Goal: Check status: Check status

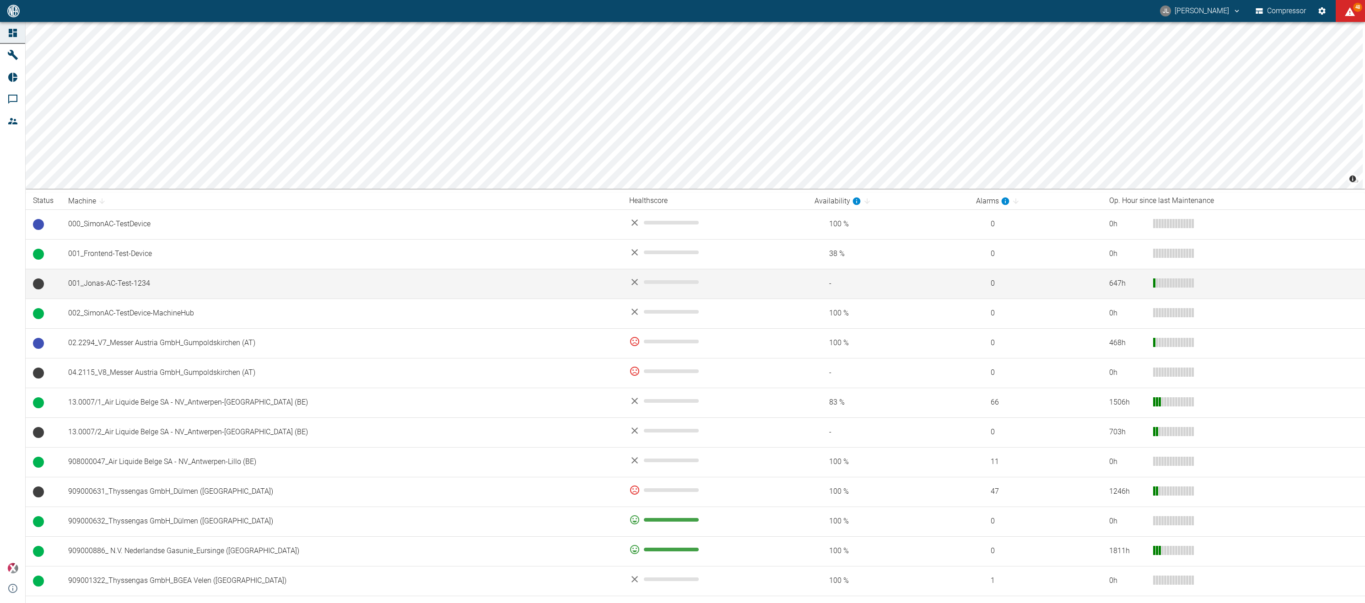
scroll to position [84, 0]
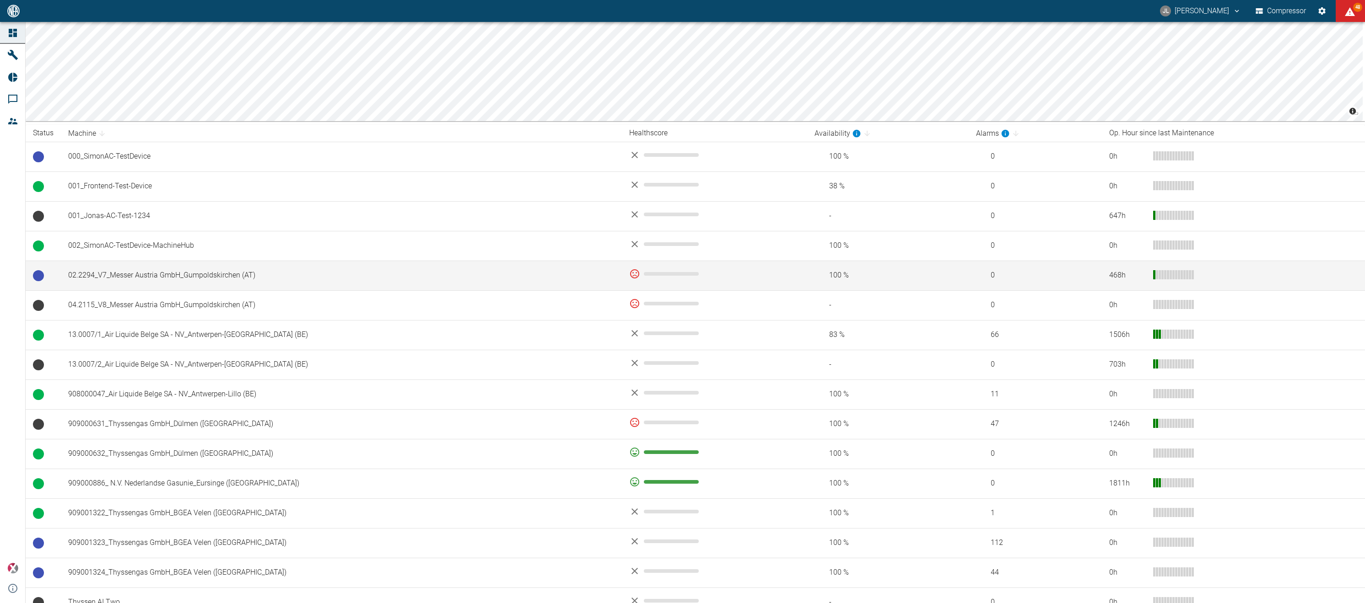
click at [496, 279] on td "02.2294_V7_Messer Austria GmbH_Gumpoldskirchen (AT)" at bounding box center [341, 276] width 561 height 30
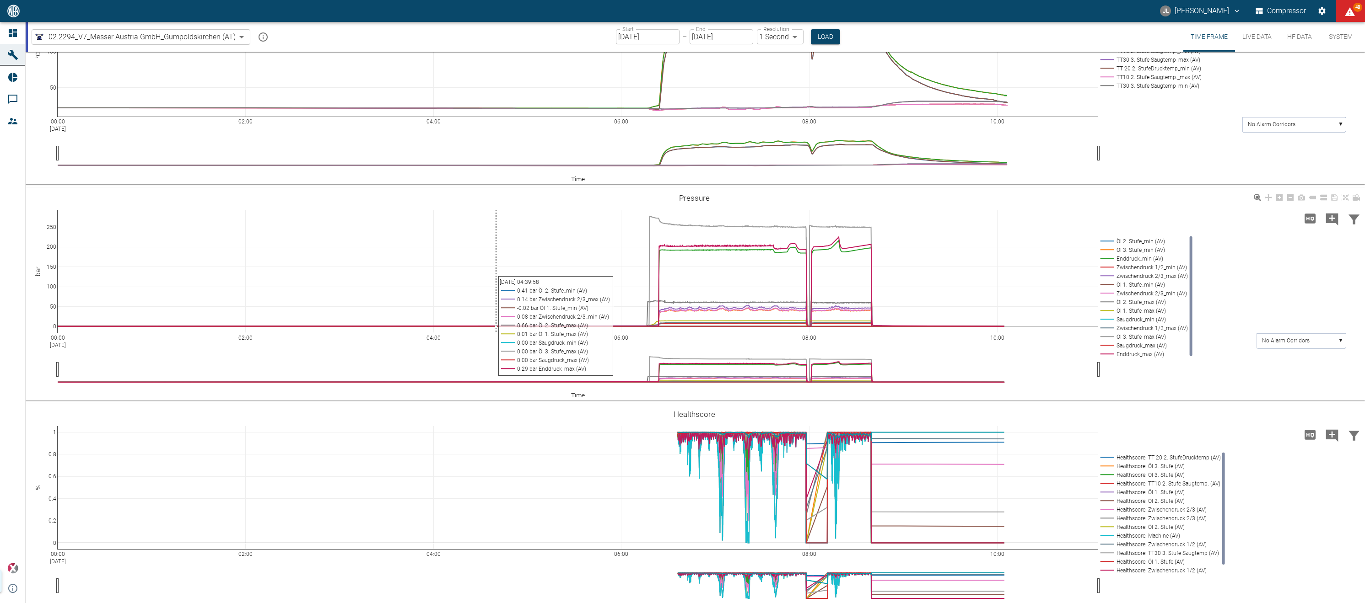
scroll to position [315, 0]
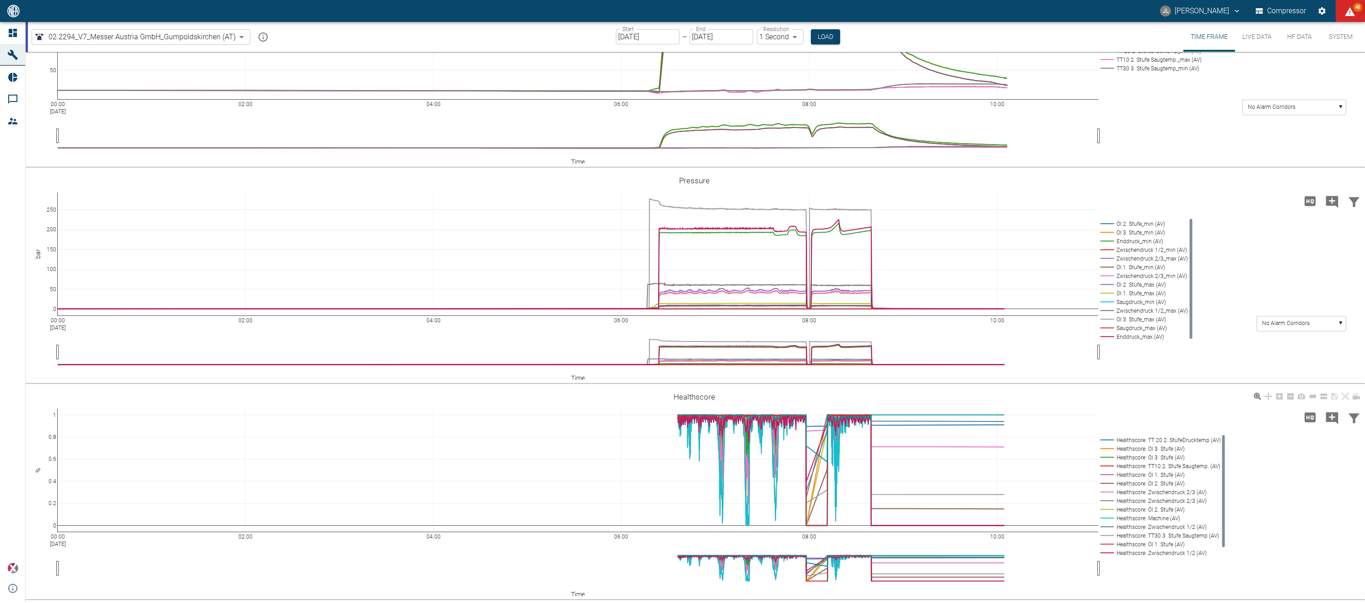
click at [1170, 516] on rect at bounding box center [1159, 518] width 122 height 9
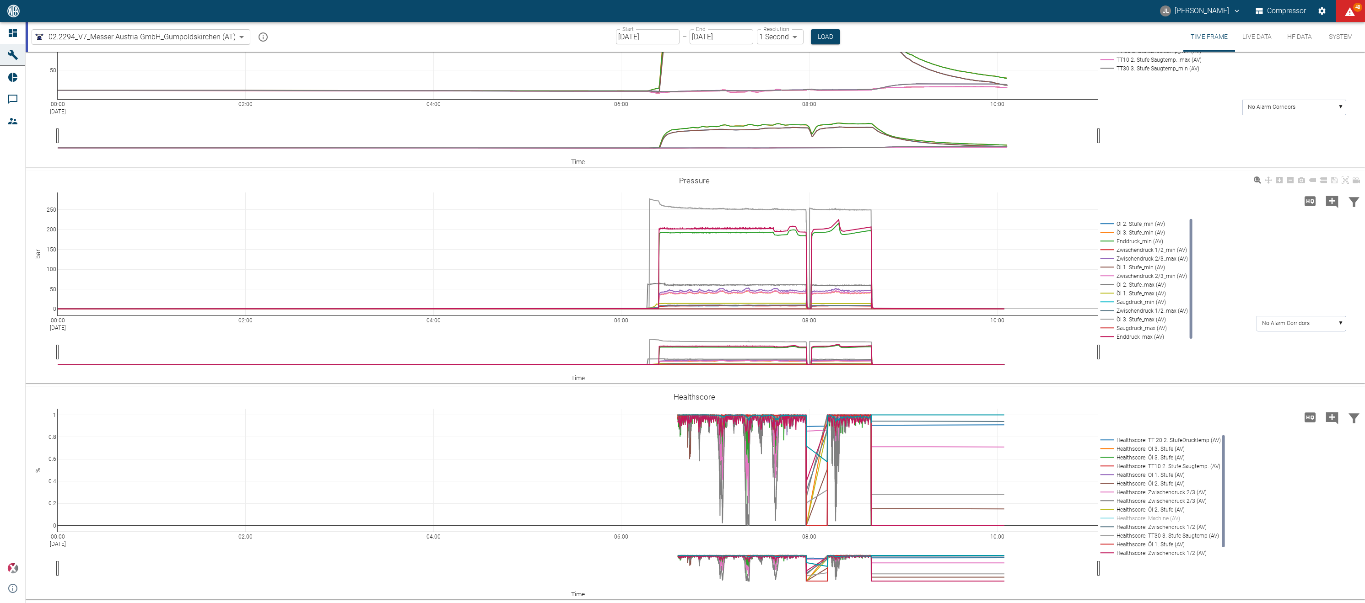
click at [1164, 309] on rect at bounding box center [1142, 310] width 89 height 9
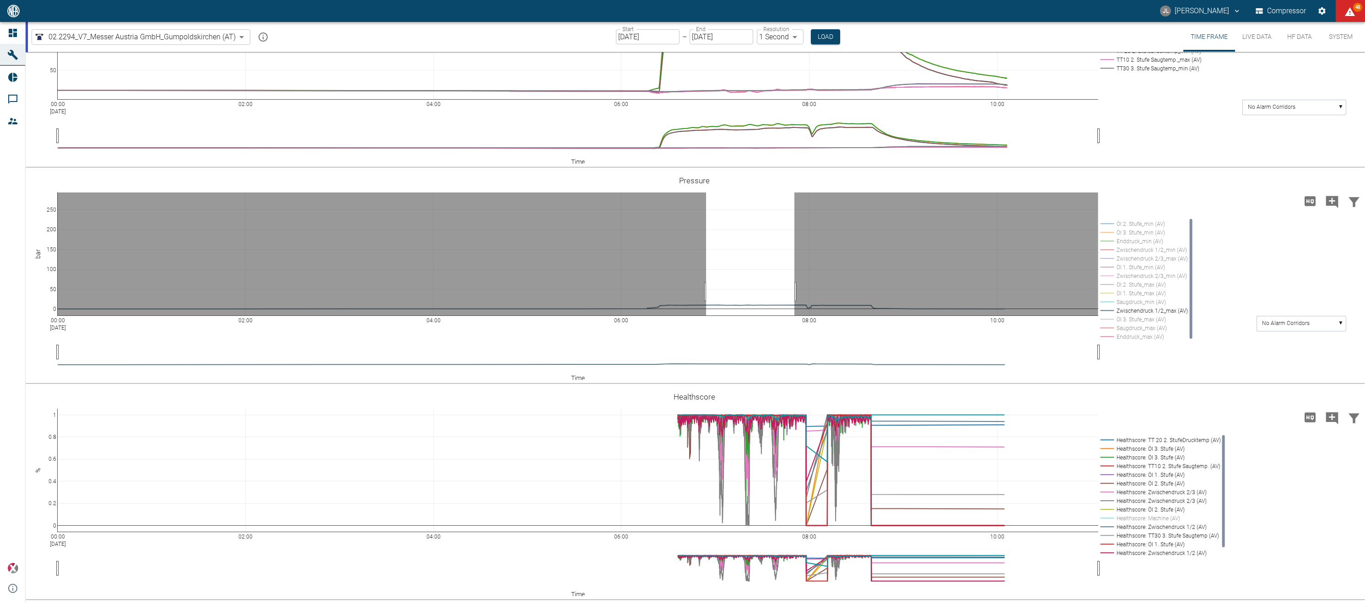
drag, startPoint x: 706, startPoint y: 292, endPoint x: 794, endPoint y: 297, distance: 88.5
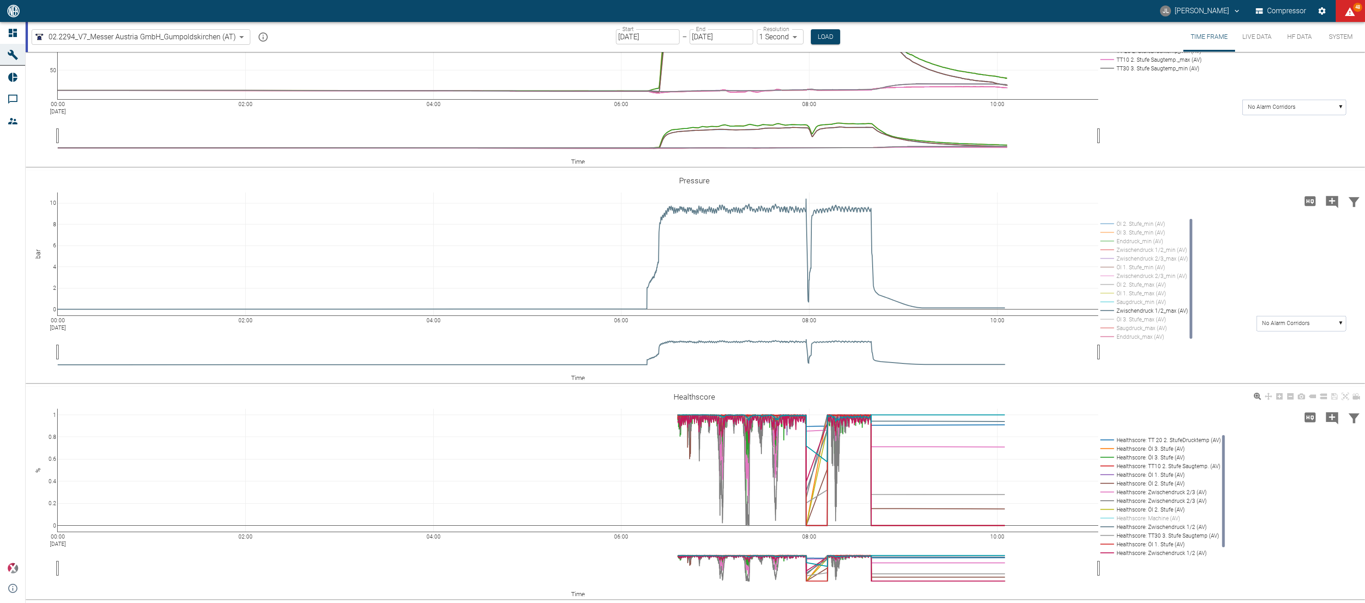
click at [1170, 526] on rect at bounding box center [1159, 527] width 122 height 9
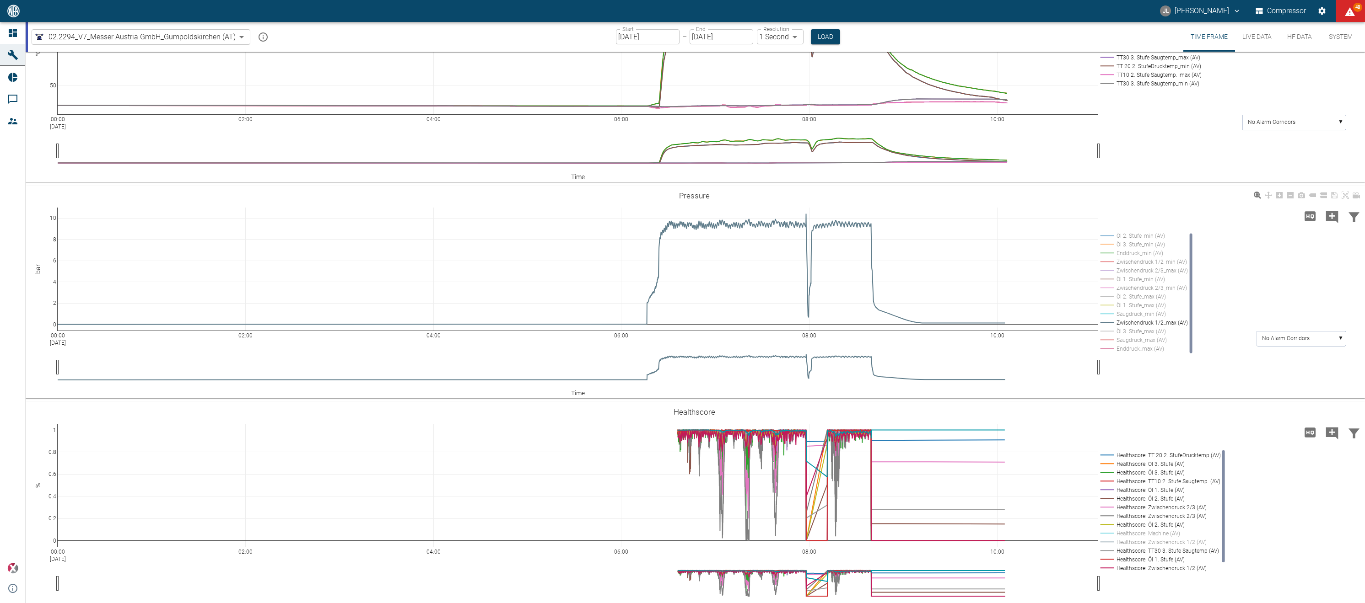
scroll to position [302, 0]
click at [1166, 269] on rect at bounding box center [1142, 272] width 89 height 9
click at [1166, 264] on rect at bounding box center [1142, 263] width 89 height 9
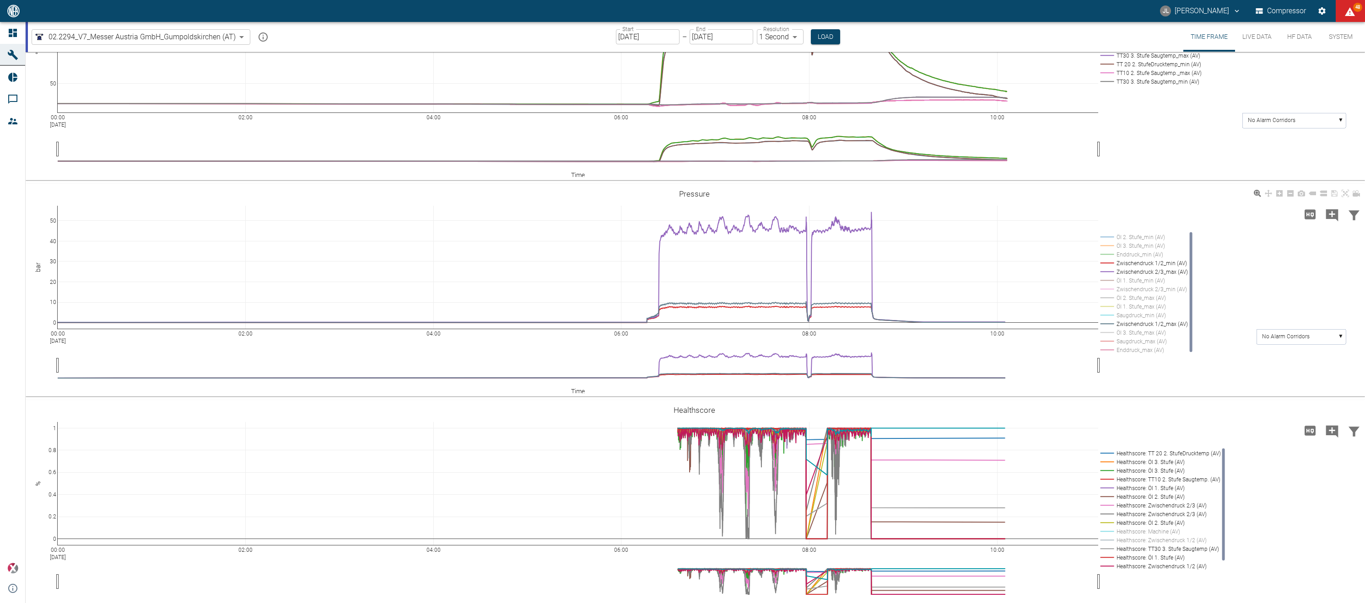
click at [1152, 322] on rect at bounding box center [1142, 324] width 89 height 9
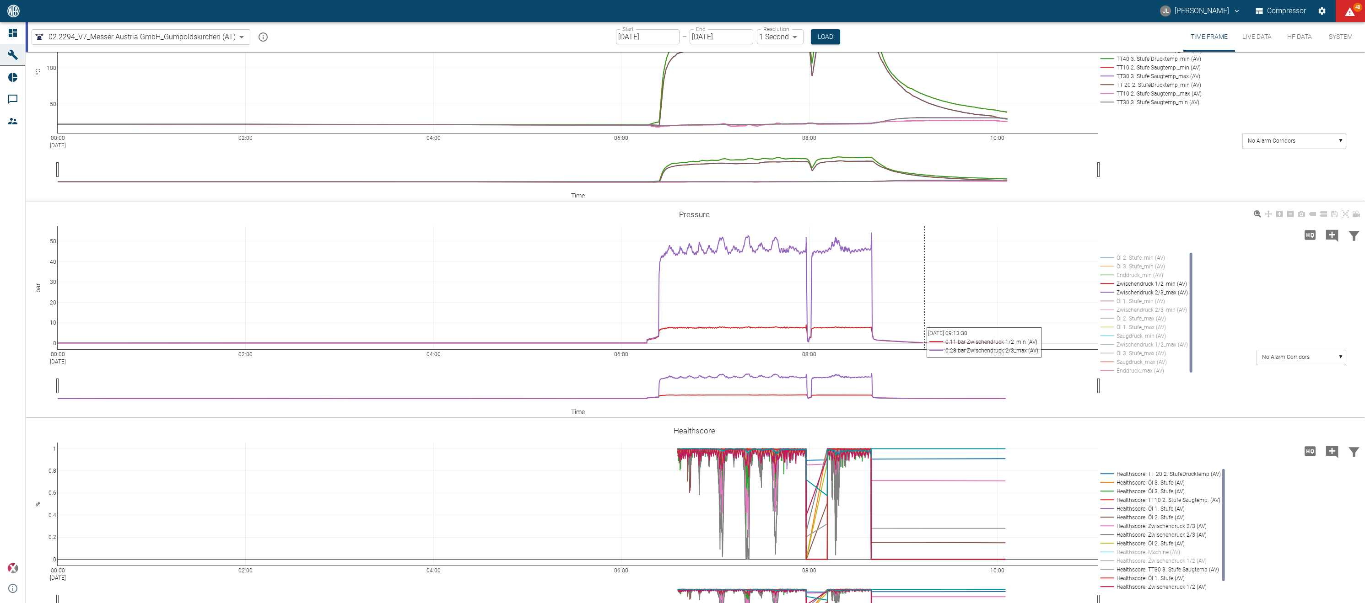
scroll to position [315, 0]
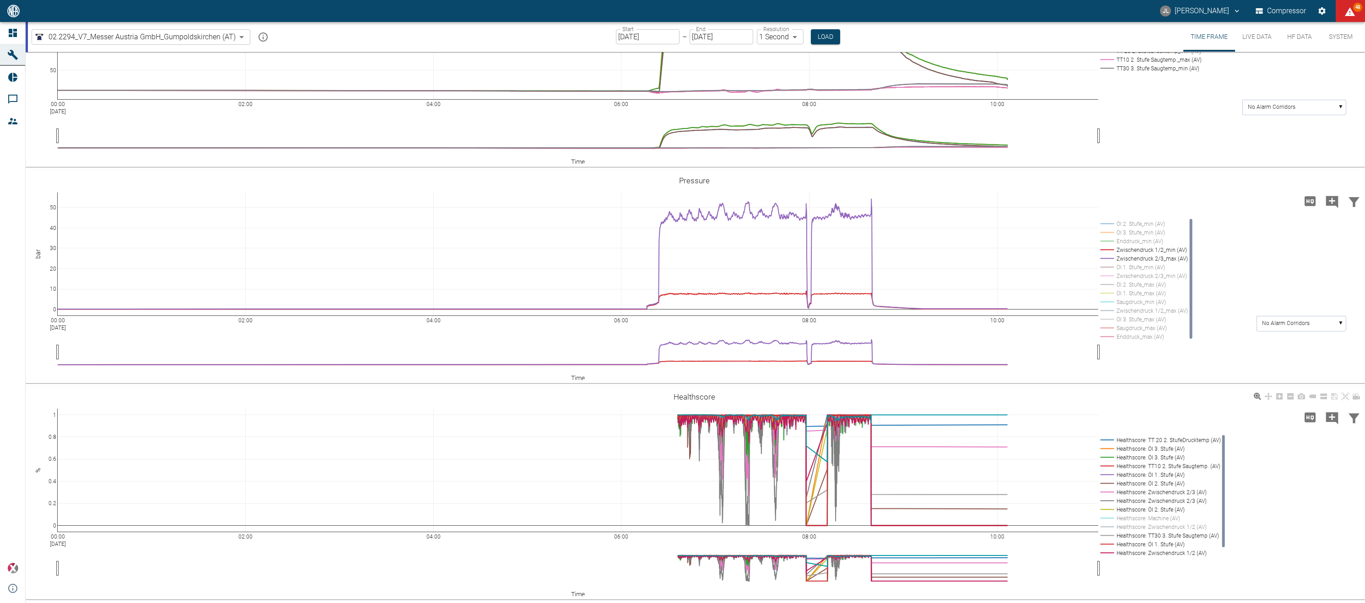
click at [1179, 500] on rect at bounding box center [1159, 501] width 122 height 9
click at [1188, 491] on rect at bounding box center [1159, 492] width 122 height 9
click at [1163, 527] on rect at bounding box center [1159, 527] width 122 height 9
click at [1167, 458] on rect at bounding box center [1159, 457] width 122 height 9
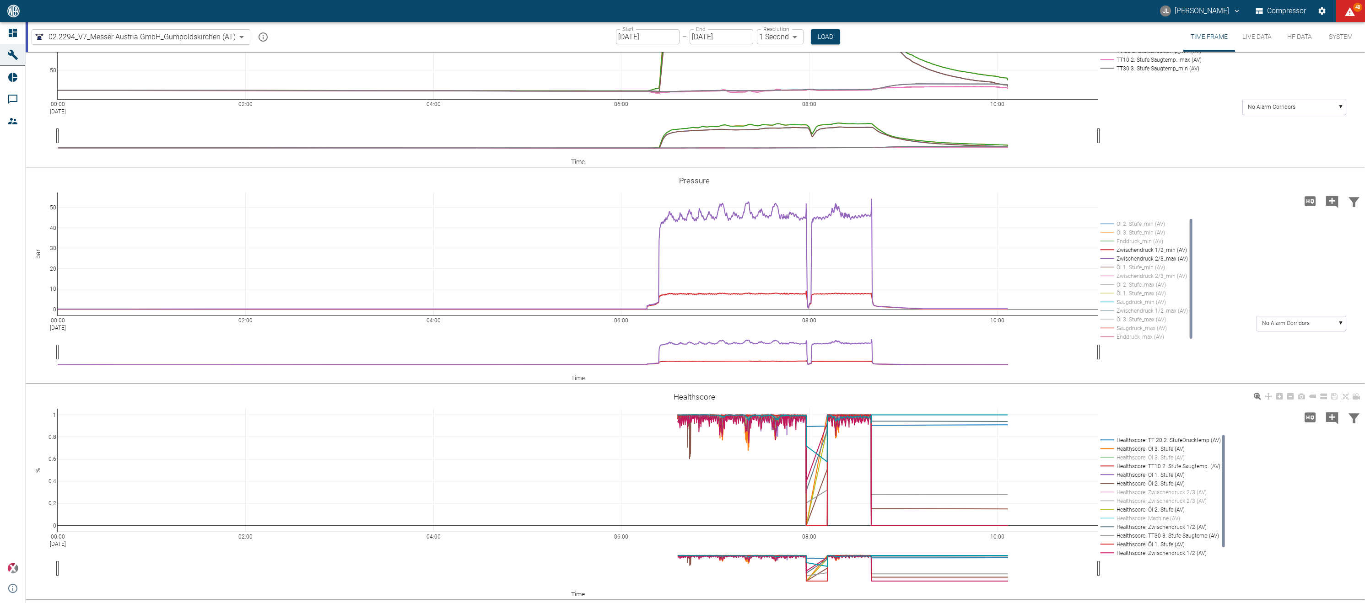
click at [1167, 458] on rect at bounding box center [1159, 457] width 122 height 9
click at [1147, 235] on rect at bounding box center [1142, 232] width 89 height 9
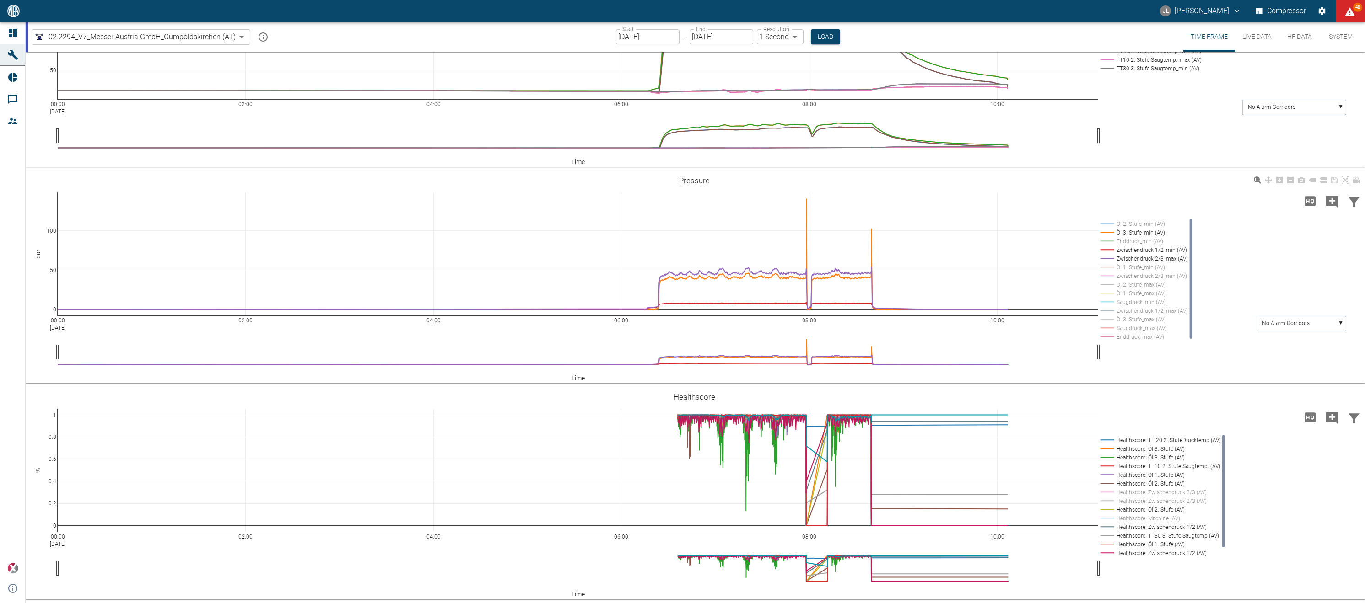
click at [1151, 322] on rect at bounding box center [1142, 319] width 89 height 9
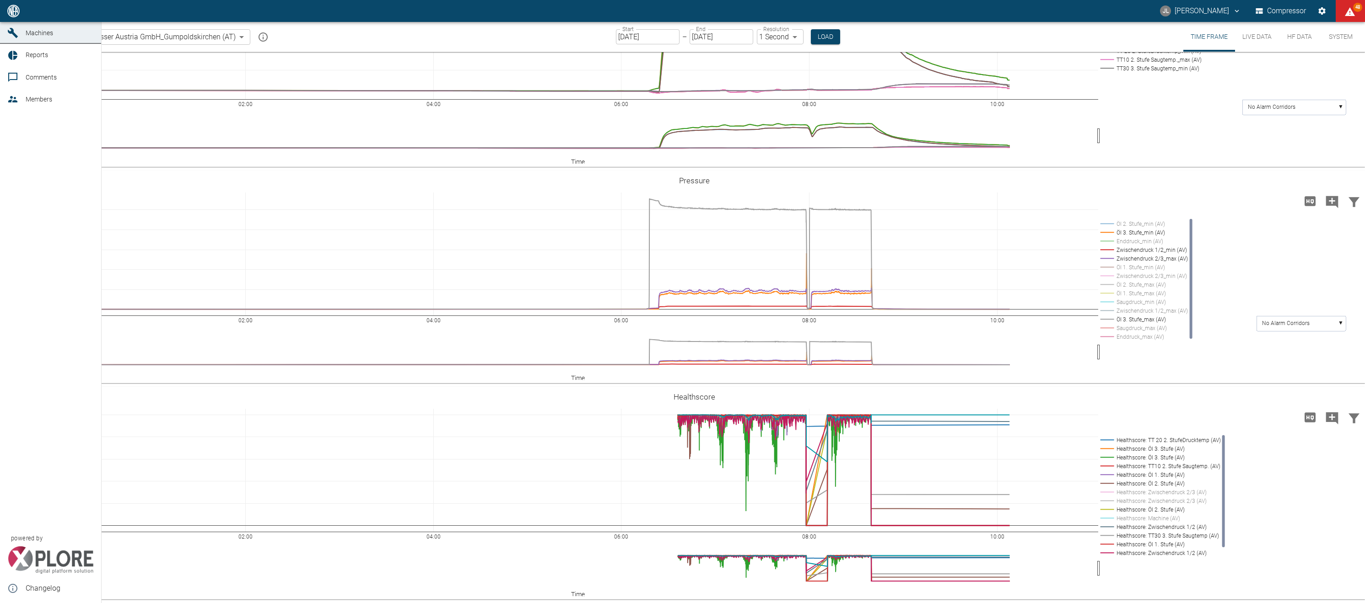
click at [11, 15] on icon at bounding box center [13, 11] width 8 height 8
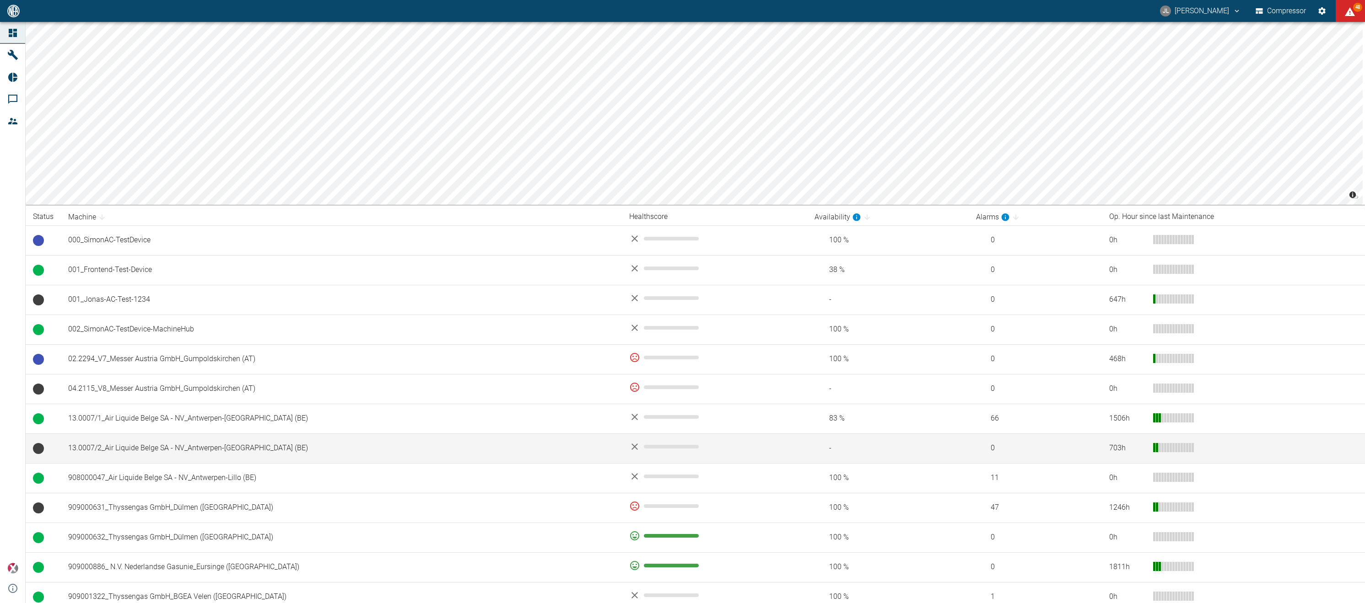
scroll to position [69, 0]
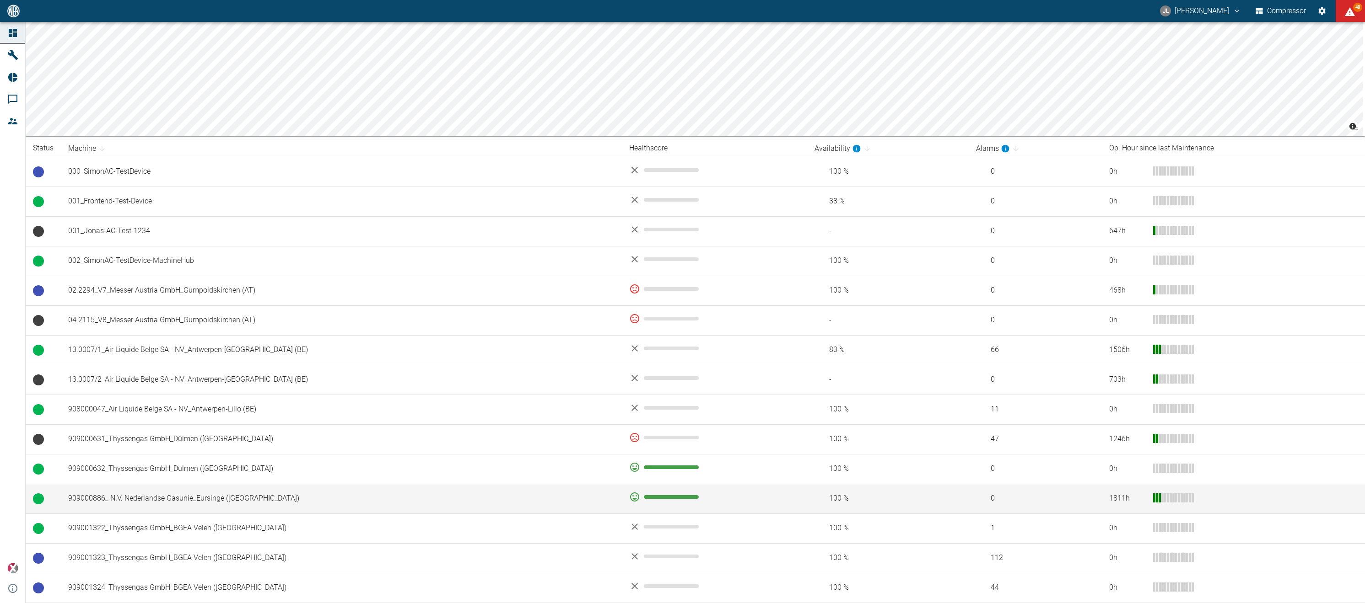
click at [441, 485] on td "909000886_ N.V. Nederlandse Gasunie_Eursinge (NL)" at bounding box center [341, 499] width 561 height 30
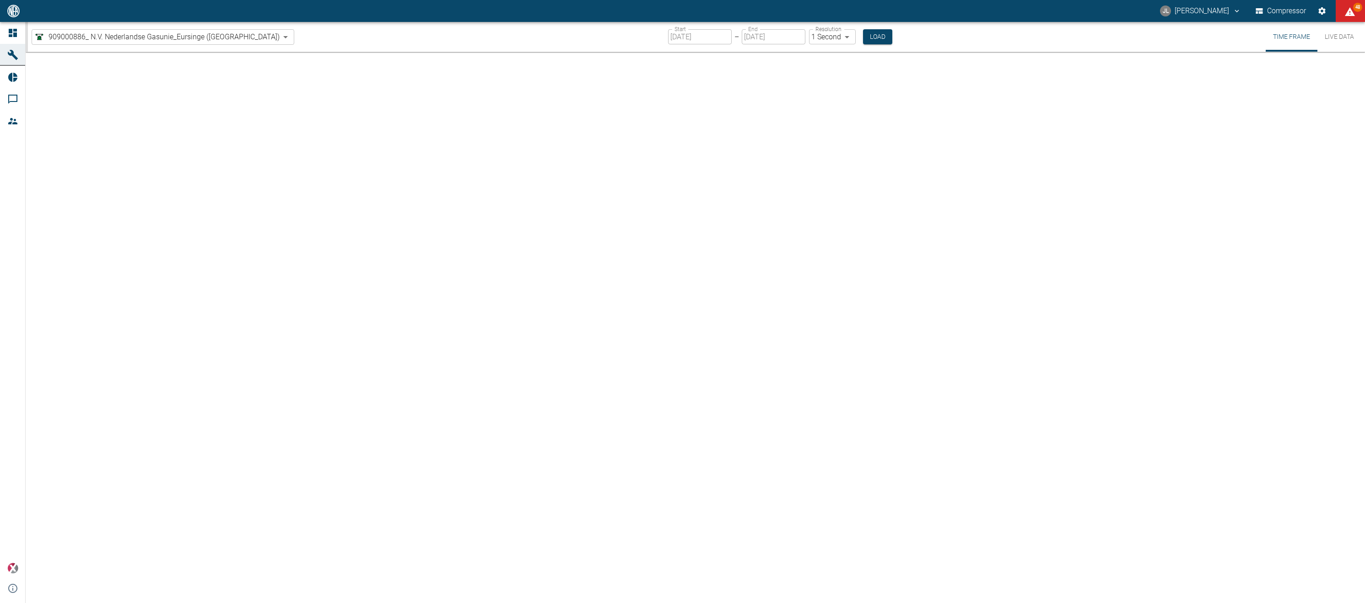
type input "2min"
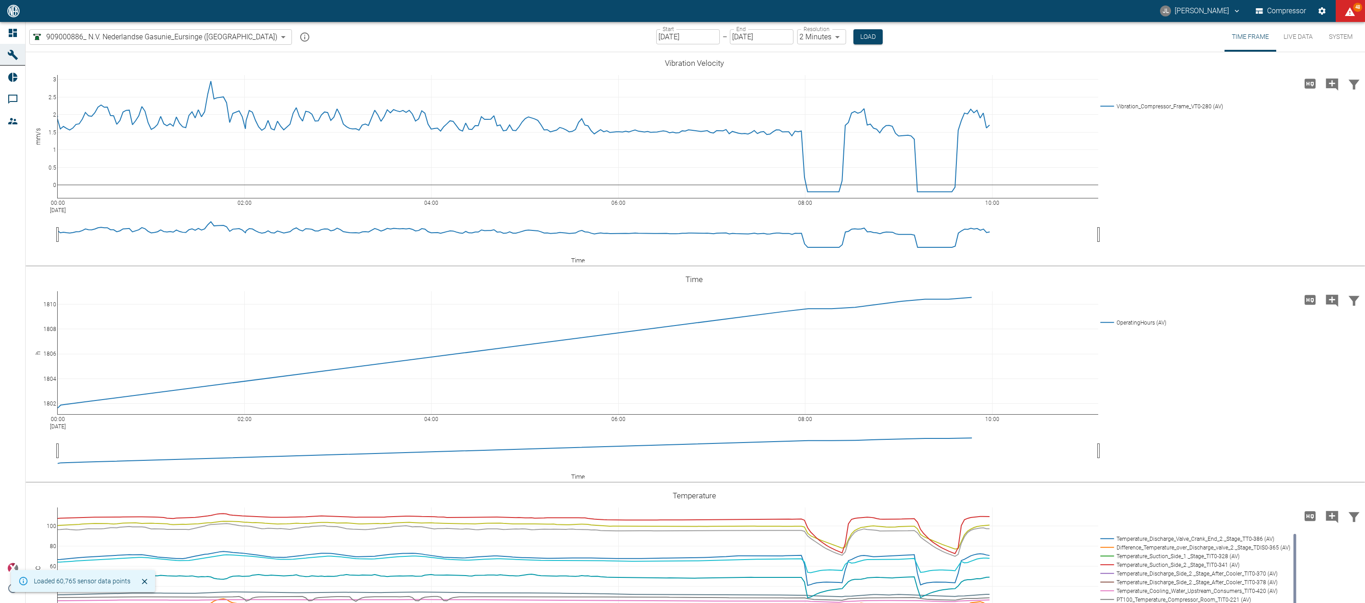
click at [656, 39] on input "[DATE]" at bounding box center [688, 36] width 64 height 15
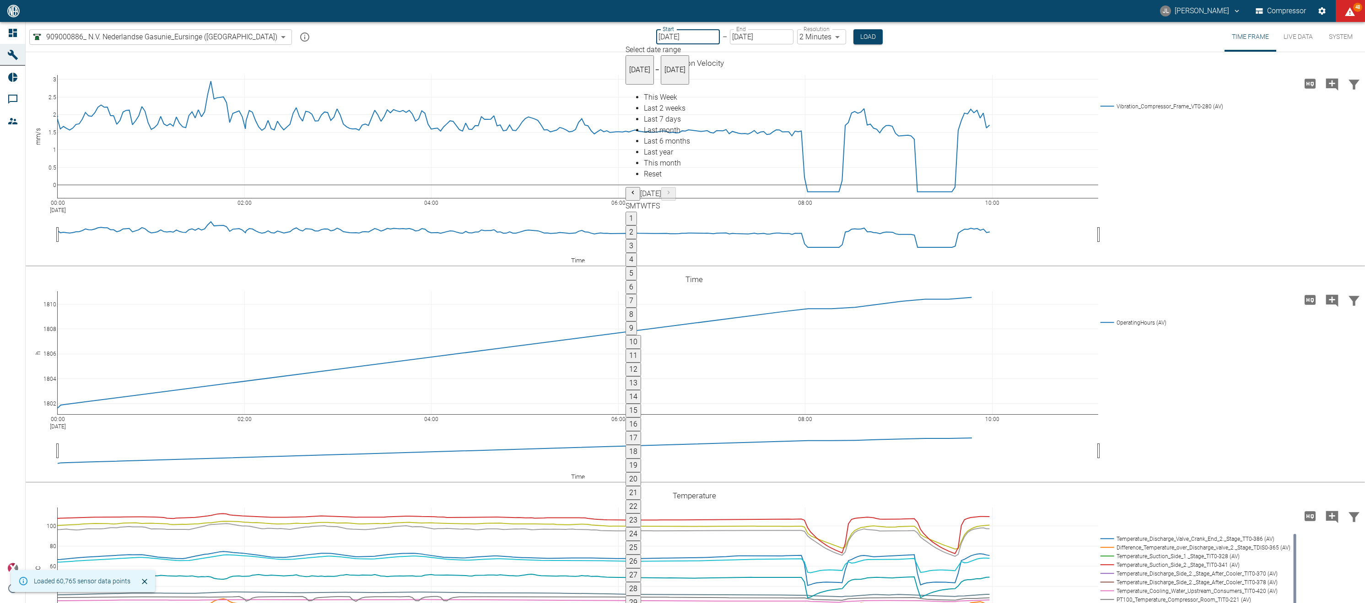
type input "10/13/2025"
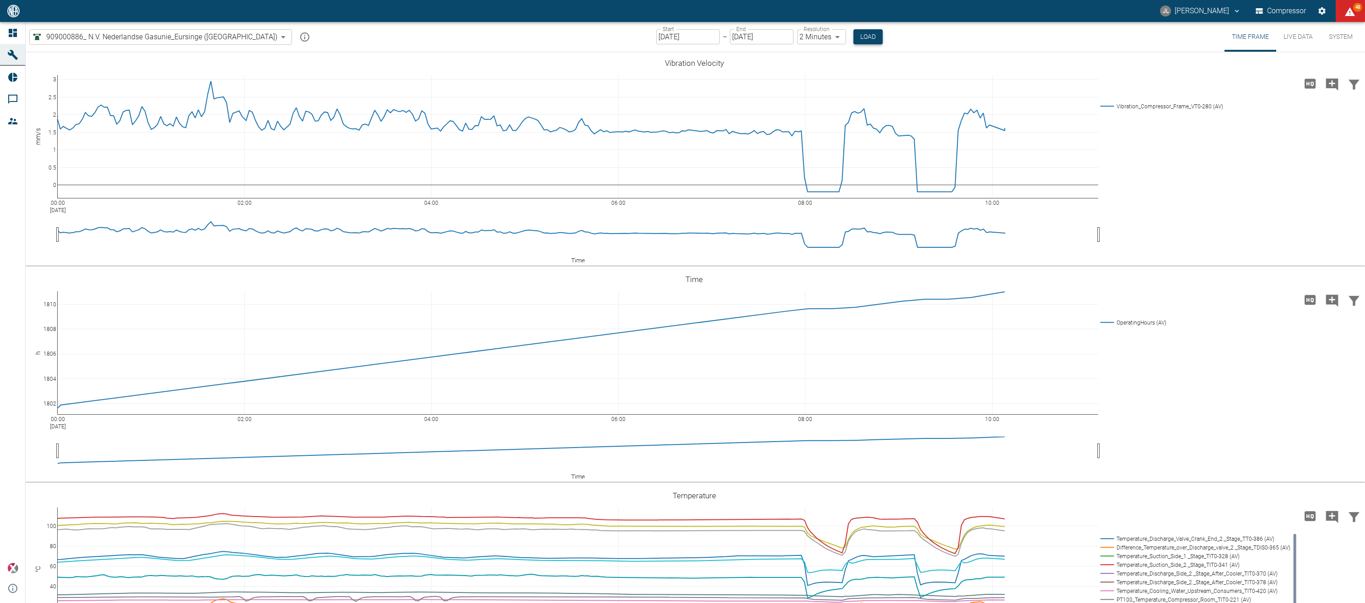
click at [853, 37] on button "Load" at bounding box center [867, 36] width 29 height 15
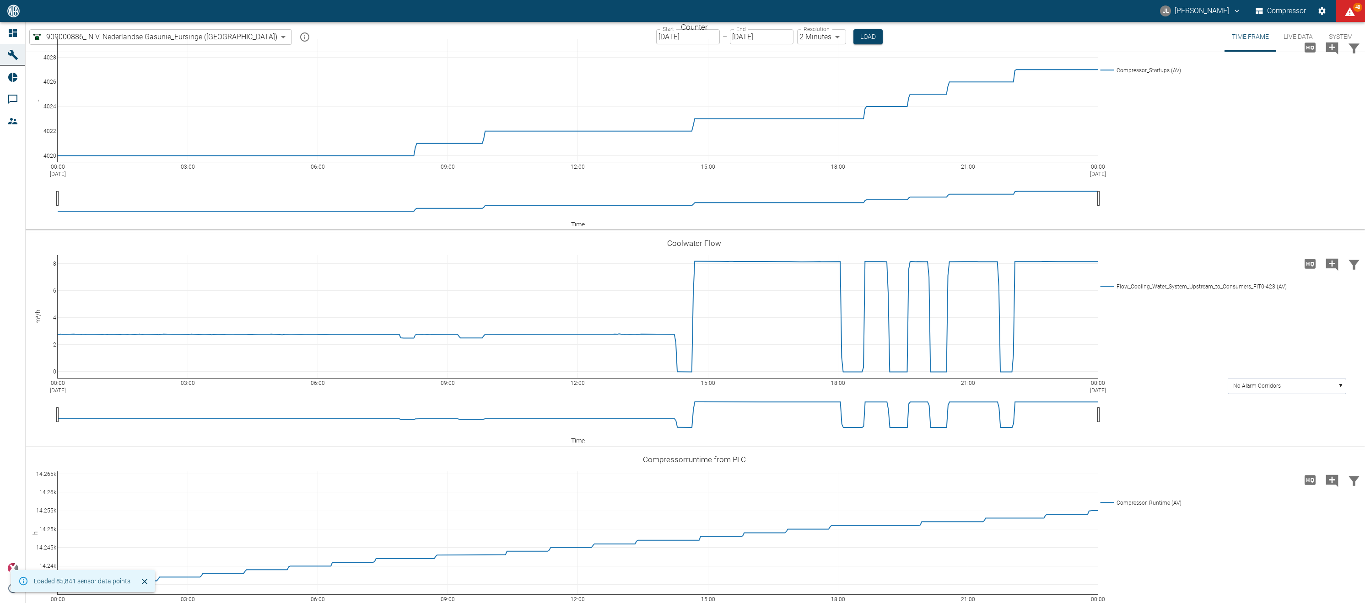
scroll to position [1985, 0]
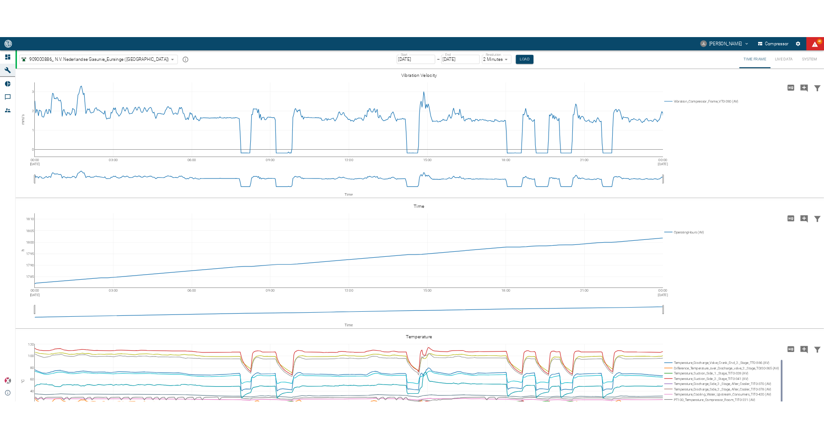
scroll to position [1985, 0]
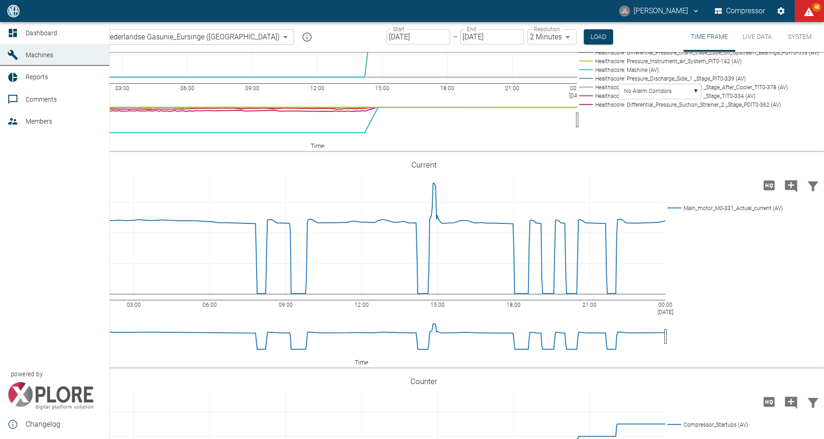
click at [13, 36] on icon at bounding box center [13, 33] width 8 height 8
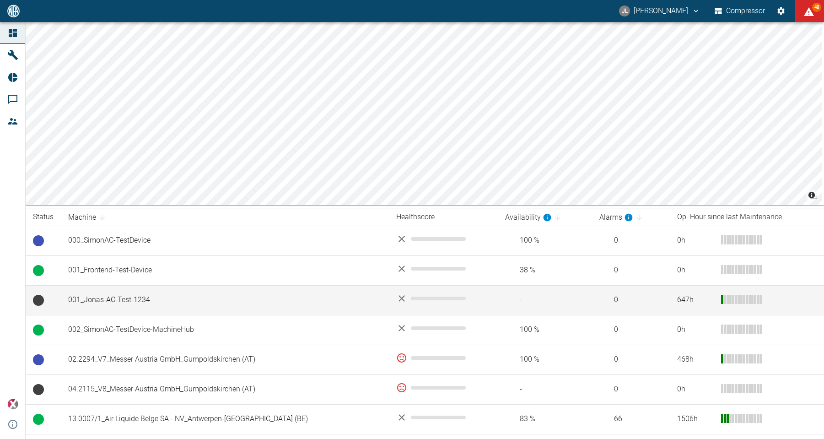
click at [125, 301] on td "001_Jonas-AC-Test-1234" at bounding box center [225, 300] width 328 height 30
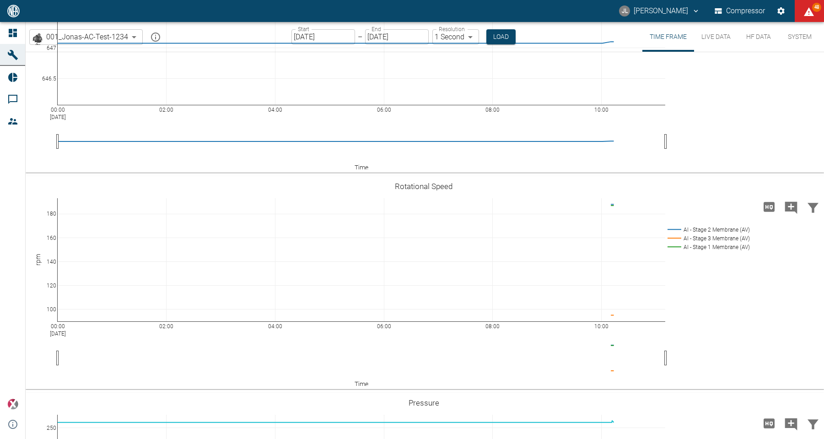
scroll to position [208, 0]
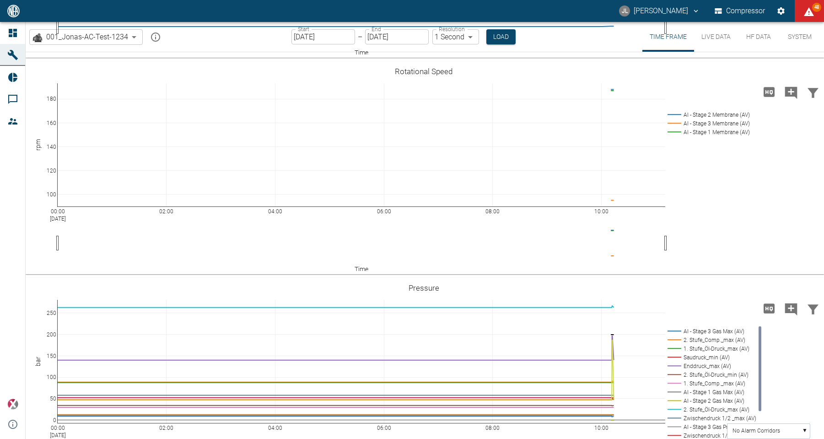
click at [715, 44] on button "Live Data" at bounding box center [716, 37] width 44 height 30
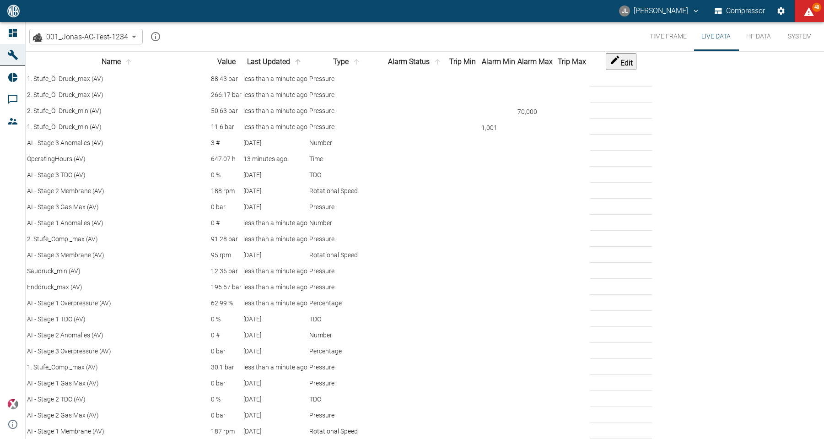
click at [302, 66] on icon "sort-time" at bounding box center [298, 62] width 8 height 8
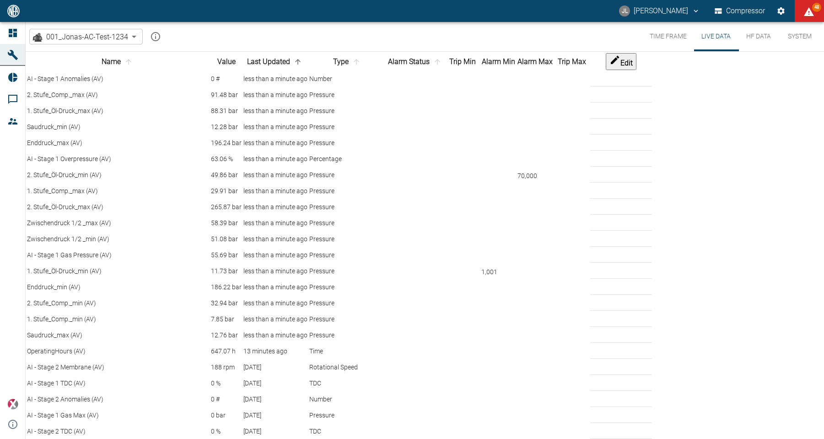
click at [661, 36] on button "Time Frame" at bounding box center [668, 36] width 52 height 29
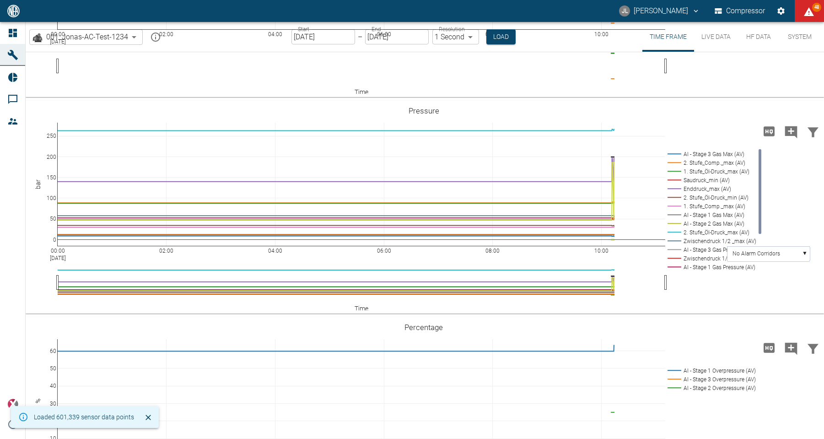
scroll to position [433, 0]
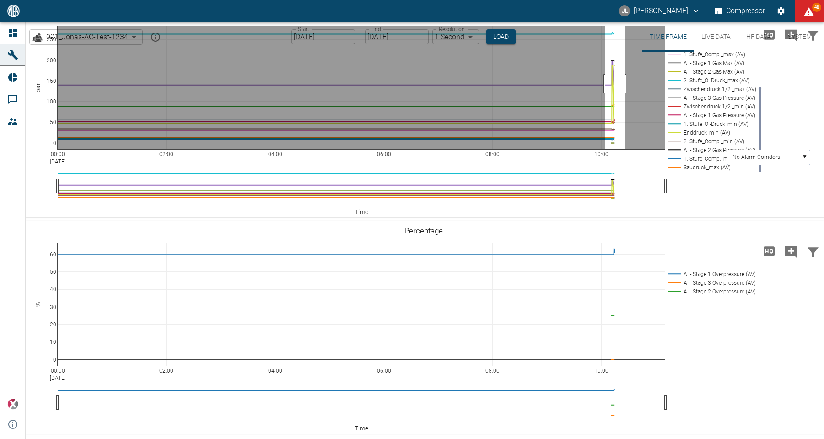
drag, startPoint x: 605, startPoint y: 133, endPoint x: 624, endPoint y: 133, distance: 19.2
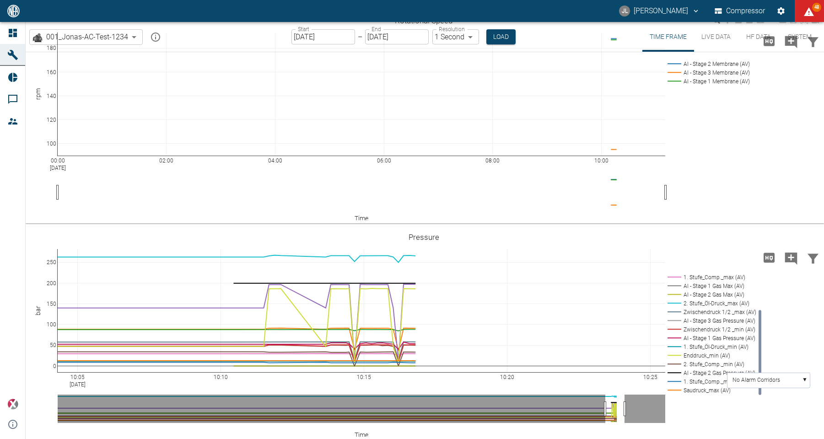
scroll to position [208, 0]
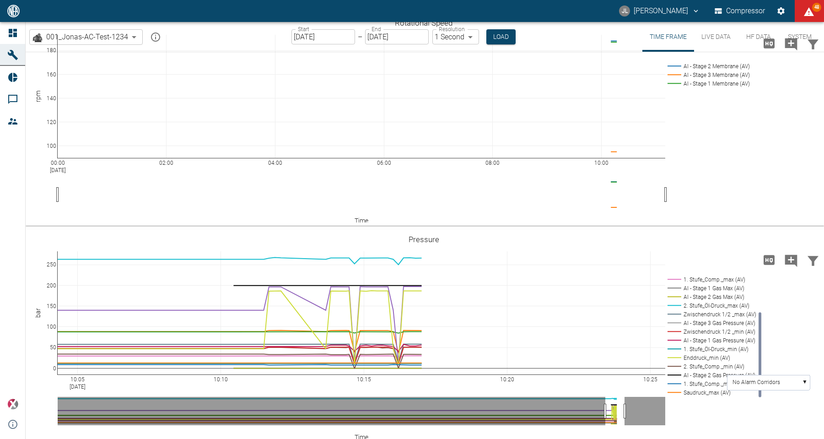
click at [714, 38] on button "Live Data" at bounding box center [716, 37] width 44 height 30
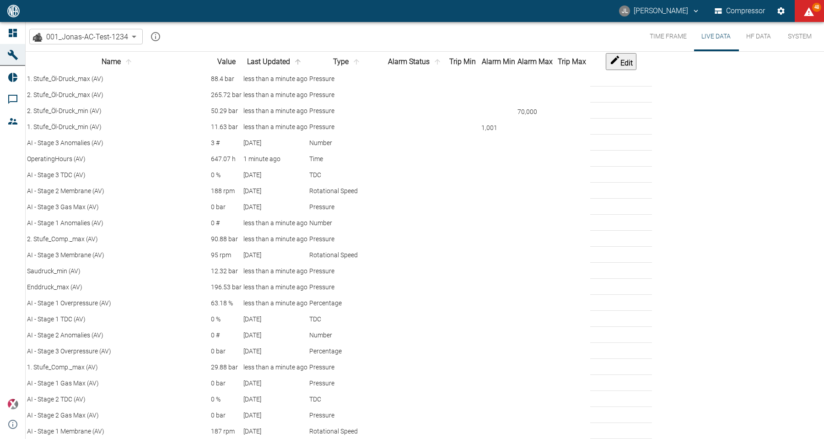
click at [302, 66] on icon "sort-time" at bounding box center [298, 62] width 8 height 8
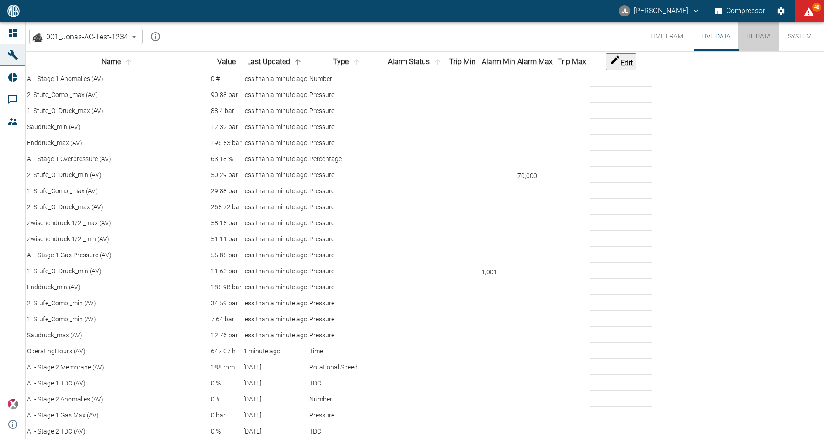
click at [757, 36] on button "HF Data" at bounding box center [758, 36] width 41 height 29
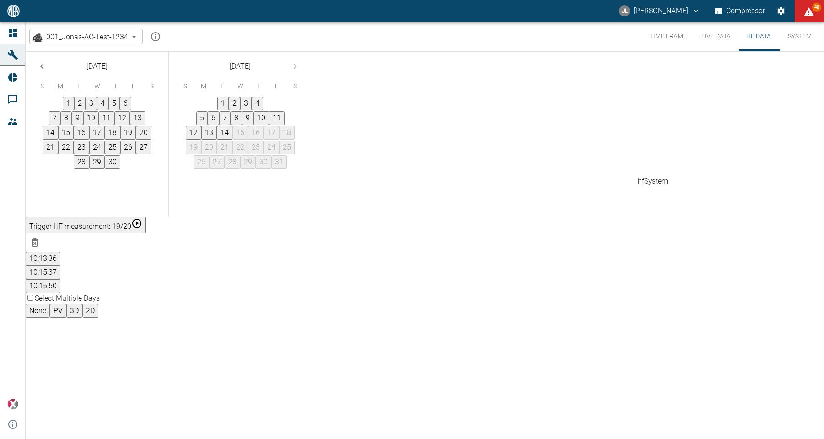
click at [60, 279] on button "10:15:50" at bounding box center [43, 286] width 35 height 14
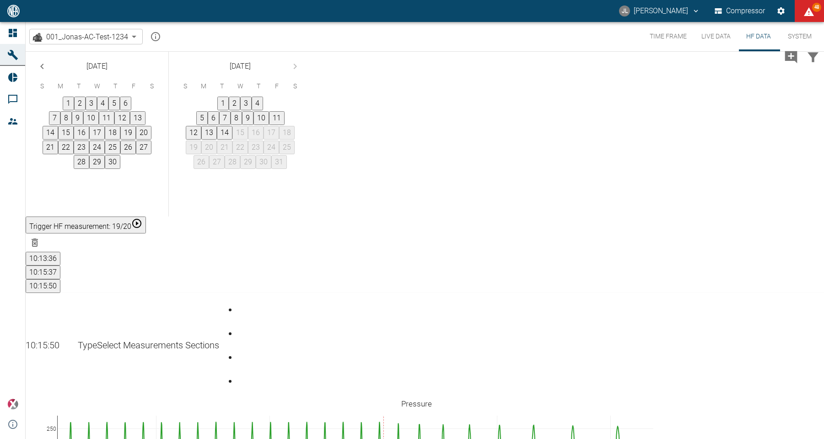
click at [241, 326] on div "Go to page 2" at bounding box center [239, 326] width 4 height 0
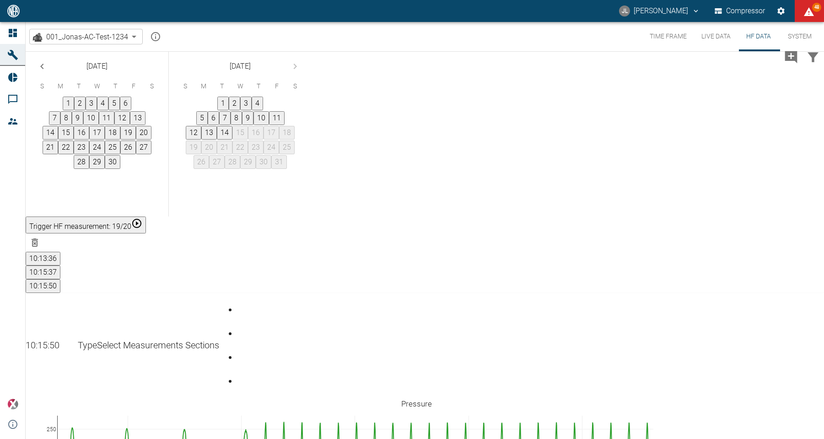
click at [241, 349] on div "Go to page 3" at bounding box center [239, 349] width 4 height 0
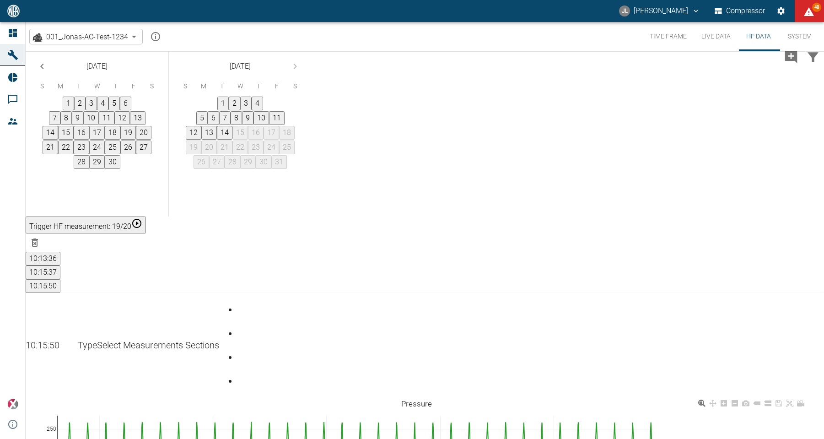
click at [708, 442] on rect at bounding box center [691, 446] width 77 height 9
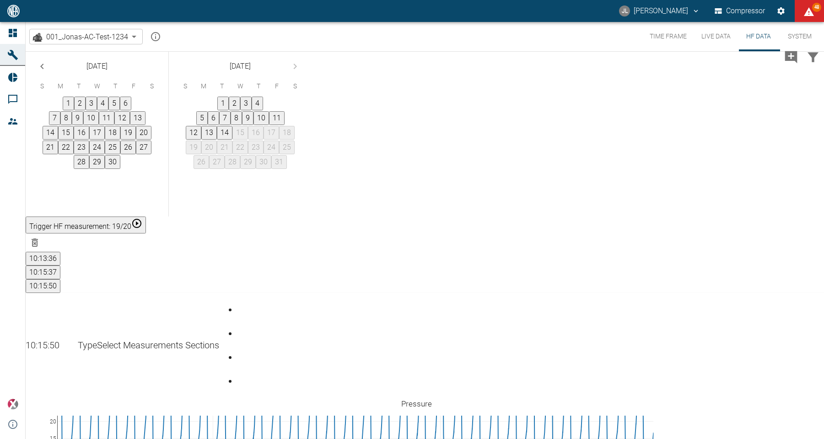
drag, startPoint x: 62, startPoint y: 302, endPoint x: 69, endPoint y: 265, distance: 37.3
click at [241, 373] on div "Go to page 4" at bounding box center [239, 373] width 4 height 0
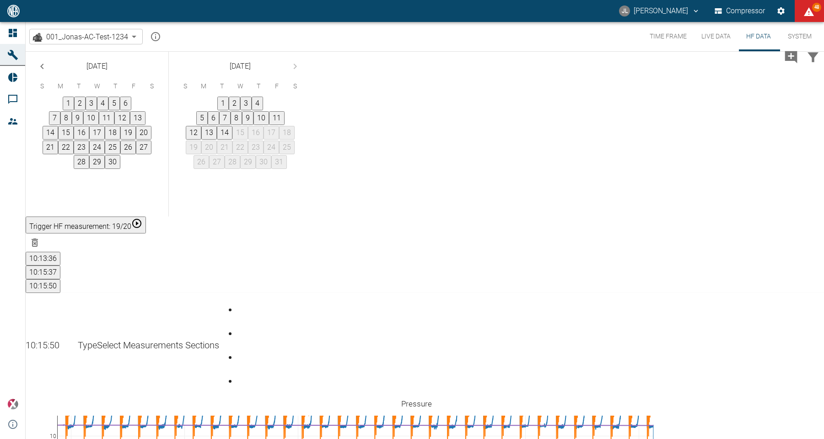
drag, startPoint x: 61, startPoint y: 301, endPoint x: 71, endPoint y: 264, distance: 38.7
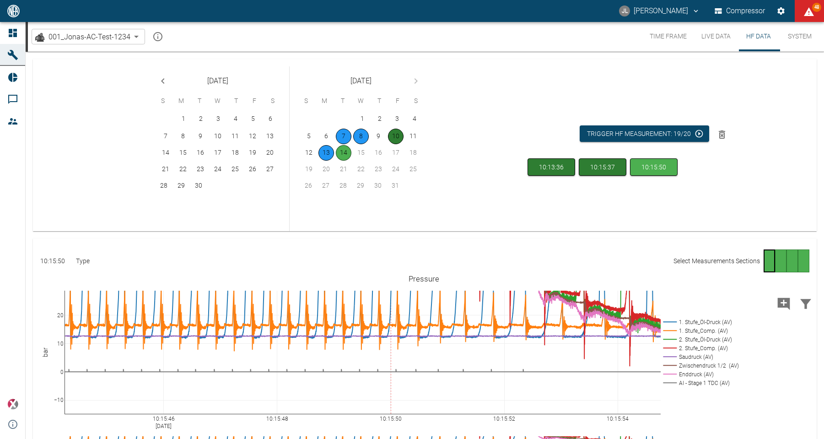
click at [665, 38] on button "Time Frame" at bounding box center [668, 36] width 52 height 29
